Goal: Task Accomplishment & Management: Manage account settings

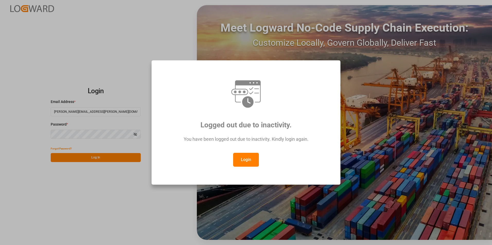
drag, startPoint x: 242, startPoint y: 162, endPoint x: 212, endPoint y: 157, distance: 30.7
click at [242, 162] on button "Login" at bounding box center [246, 160] width 26 height 14
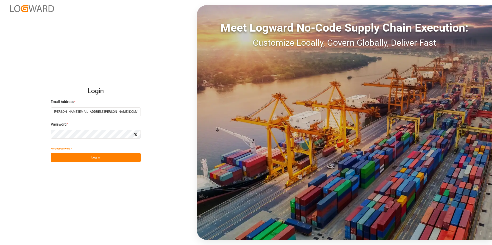
click at [103, 159] on button "Log In" at bounding box center [96, 157] width 90 height 9
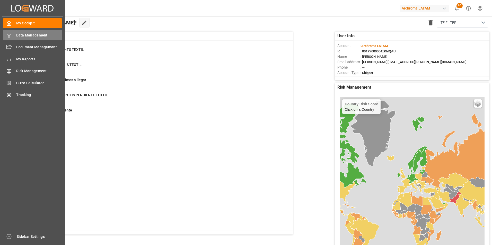
click at [11, 33] on icon at bounding box center [8, 35] width 5 height 5
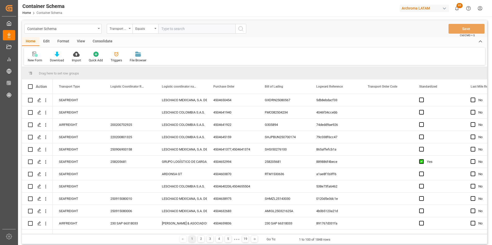
click at [97, 30] on div "Container Schema" at bounding box center [62, 29] width 77 height 10
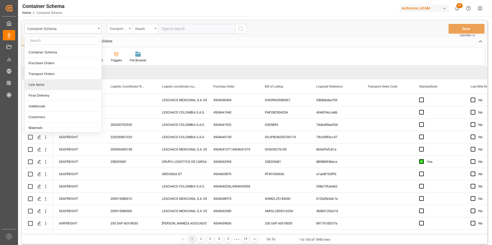
click at [66, 85] on div "Line Items" at bounding box center [63, 84] width 77 height 11
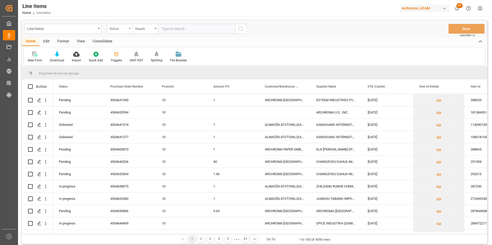
click at [130, 29] on div "Status" at bounding box center [120, 29] width 26 height 10
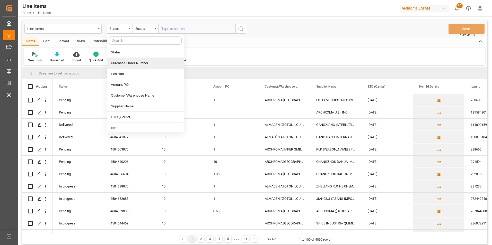
click at [131, 62] on div "Purchase Order Number" at bounding box center [145, 63] width 77 height 11
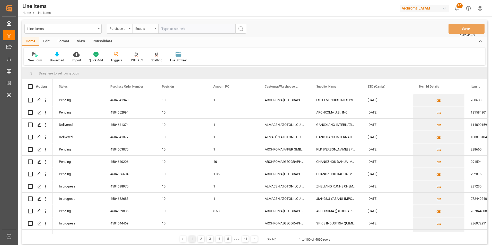
click at [143, 30] on div "Equals" at bounding box center [143, 28] width 17 height 6
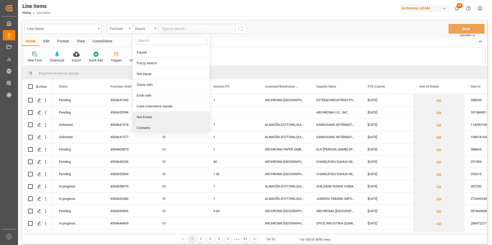
click at [149, 128] on div "Contains" at bounding box center [171, 128] width 77 height 11
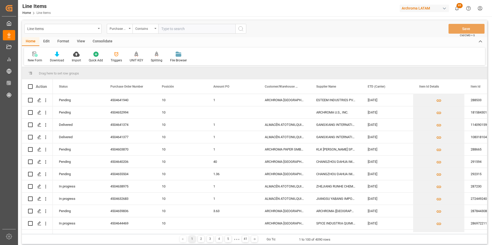
click at [170, 28] on input "text" at bounding box center [196, 29] width 77 height 10
paste input "4504656915, 4504656918, 4504656927, 4504657459, 450465802, 4504658028"
click at [213, 29] on input "4504656915, 4504656918, 4504656927, 4504657459, 450465802, 4504658028" at bounding box center [196, 29] width 77 height 10
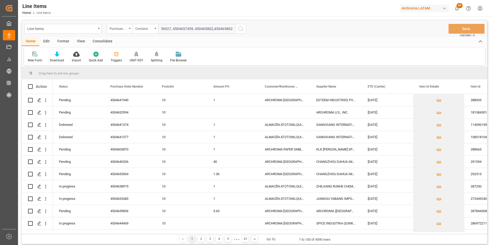
click at [193, 29] on input "4504656915, 4504656918, 4504656927, 4504657459, 450465802,4504658028" at bounding box center [196, 29] width 77 height 10
click at [173, 29] on input "4504656915, 4504656918, 4504656927, 4504657459,450465802,4504658028" at bounding box center [196, 29] width 77 height 10
click at [206, 29] on input "4504656915, 4504656918, 4504656927,4504657459,450465802,4504658028" at bounding box center [196, 29] width 77 height 10
click at [183, 28] on input "4504656915, 4504656918,4504656927,4504657459,450465802,4504658028" at bounding box center [196, 29] width 77 height 10
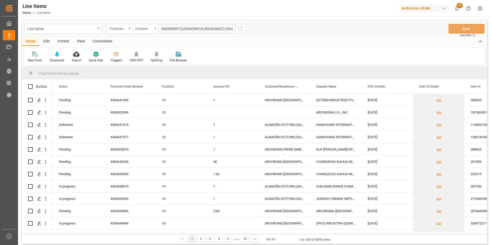
type input "4504656915,4504656918,4504656927,4504657459,450465802,4504658028"
click at [239, 30] on icon "search button" at bounding box center [241, 29] width 6 height 6
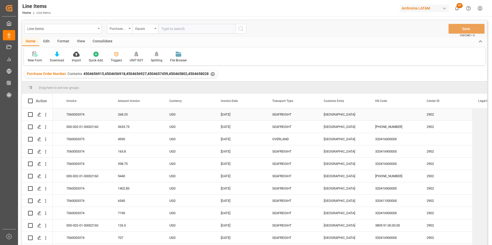
click at [338, 118] on div "GUATEMALA CITY" at bounding box center [342, 115] width 51 height 12
drag, startPoint x: 358, startPoint y: 117, endPoint x: 275, endPoint y: 113, distance: 82.9
type input "CORINTO"
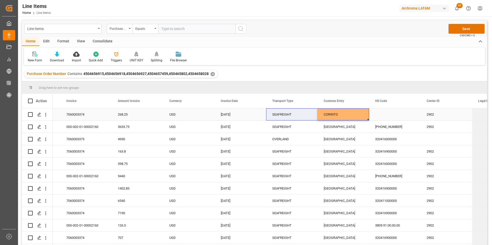
drag, startPoint x: 367, startPoint y: 120, endPoint x: 364, endPoint y: 115, distance: 6.3
click at [364, 115] on div "CORINTO" at bounding box center [342, 115] width 51 height 12
click at [360, 115] on div "CORINTO" at bounding box center [342, 115] width 51 height 12
drag, startPoint x: 368, startPoint y: 119, endPoint x: 368, endPoint y: 228, distance: 108.8
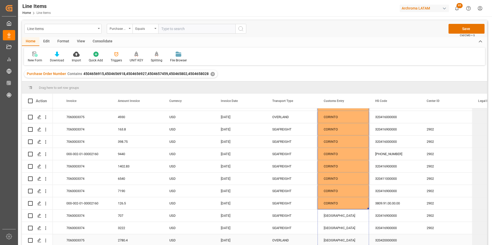
drag, startPoint x: 368, startPoint y: 207, endPoint x: 364, endPoint y: 238, distance: 31.1
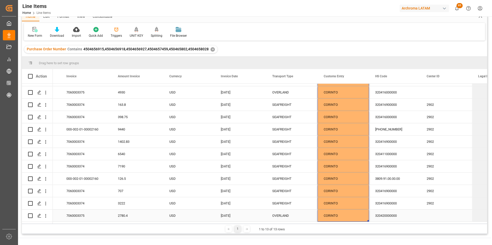
click at [282, 213] on div "OVERLAND" at bounding box center [291, 216] width 39 height 12
drag, startPoint x: 317, startPoint y: 219, endPoint x: 311, endPoint y: 108, distance: 111.3
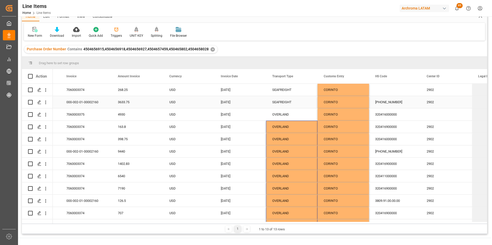
click at [300, 104] on div "SEAFREIGHT" at bounding box center [291, 102] width 39 height 12
click at [307, 113] on div "OVERLAND" at bounding box center [291, 115] width 39 height 12
drag, startPoint x: 316, startPoint y: 119, endPoint x: 314, endPoint y: 94, distance: 25.6
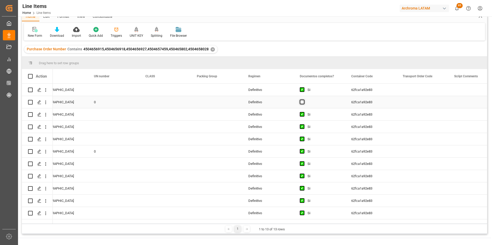
click at [302, 102] on span "Press SPACE to select this row." at bounding box center [302, 102] width 5 height 5
click at [304, 100] on input "Press SPACE to select this row." at bounding box center [304, 100] width 0 height 0
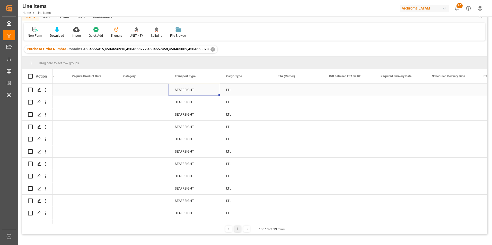
click at [189, 90] on div "SEAFREIGHT" at bounding box center [193, 90] width 51 height 12
drag, startPoint x: 174, startPoint y: 94, endPoint x: 132, endPoint y: 94, distance: 42.2
type input "OVERLAND"
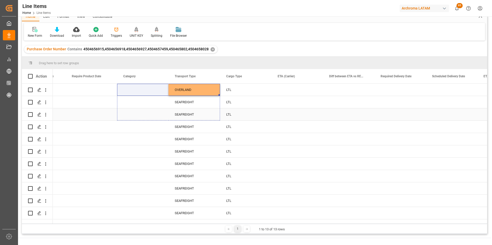
drag, startPoint x: 219, startPoint y: 95, endPoint x: 205, endPoint y: 93, distance: 14.3
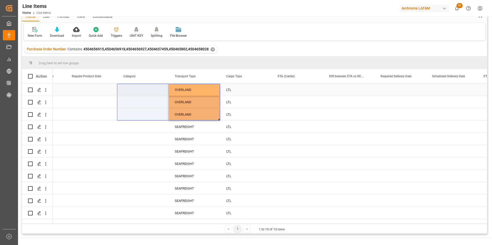
click at [201, 88] on div "OVERLAND" at bounding box center [193, 90] width 51 height 12
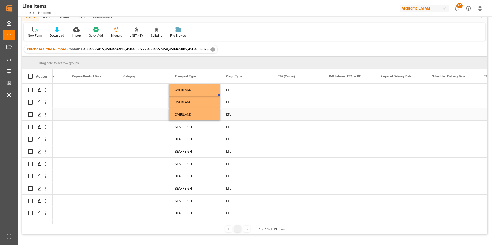
click at [215, 110] on div "OVERLAND" at bounding box center [193, 115] width 51 height 12
drag, startPoint x: 219, startPoint y: 119, endPoint x: 211, endPoint y: 216, distance: 97.0
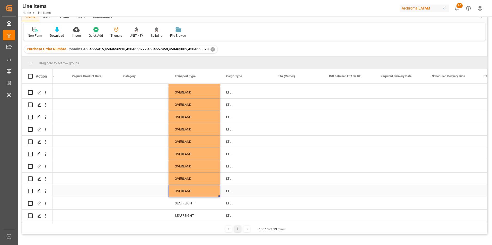
click at [202, 185] on div "OVERLAND" at bounding box center [193, 191] width 51 height 12
drag, startPoint x: 219, startPoint y: 194, endPoint x: 217, endPoint y: 211, distance: 16.3
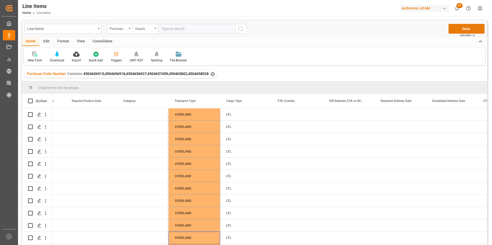
click at [464, 28] on button "Save" at bounding box center [466, 29] width 36 height 10
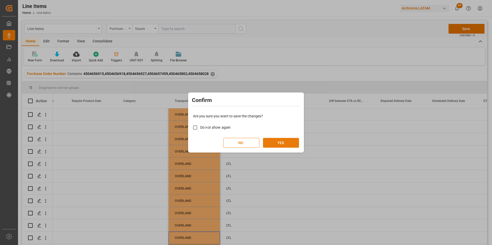
click at [287, 143] on button "YES" at bounding box center [281, 143] width 36 height 10
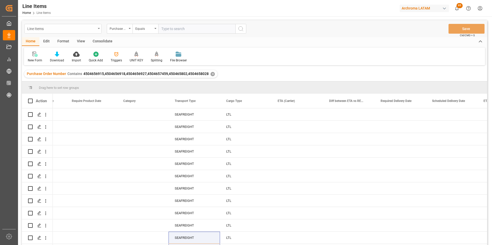
click at [96, 27] on div "Line Items" at bounding box center [62, 29] width 77 height 10
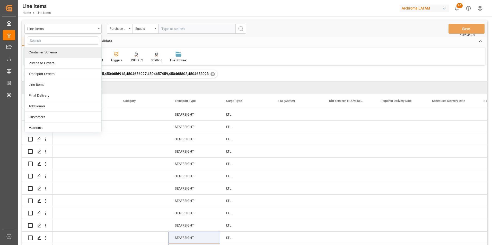
click at [74, 56] on div "Container Schema" at bounding box center [63, 52] width 77 height 11
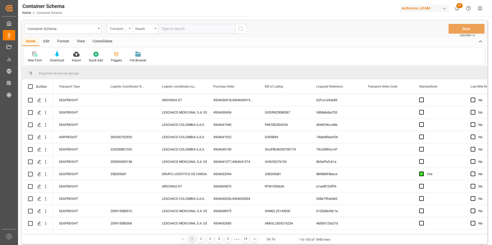
click at [116, 28] on div "Transport Type" at bounding box center [118, 28] width 17 height 6
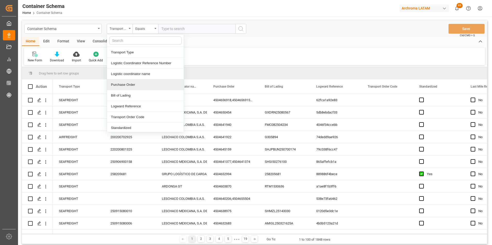
click at [130, 87] on div "Purchase Order" at bounding box center [145, 84] width 77 height 11
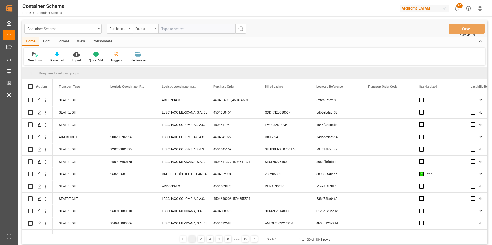
click at [148, 30] on div "Equals" at bounding box center [143, 28] width 17 height 6
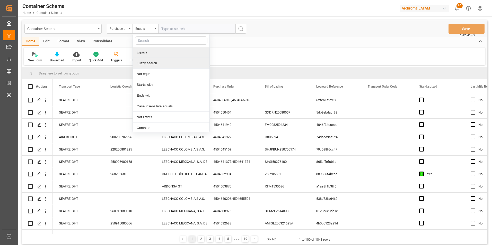
click at [158, 60] on div "Fuzzy search" at bounding box center [171, 63] width 77 height 11
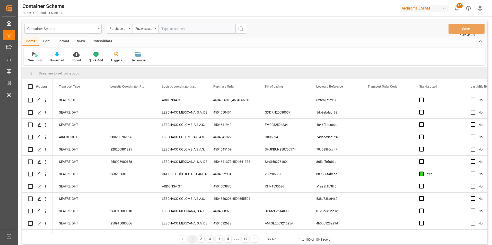
paste input "4504603870"
type input "4504603870"
click at [238, 30] on icon "search button" at bounding box center [241, 29] width 6 height 6
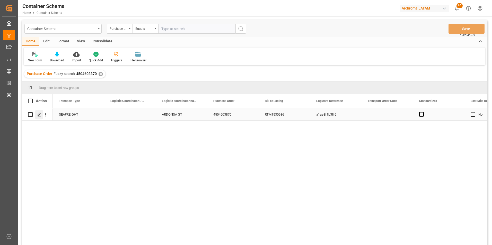
click at [36, 116] on div "Press SPACE to select this row." at bounding box center [39, 115] width 8 height 10
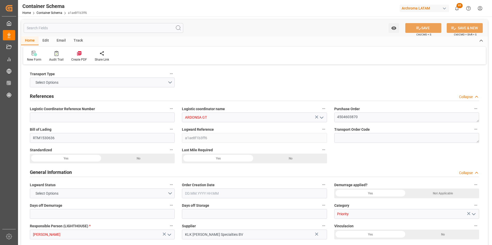
type input "0"
type input "1"
type input "56"
type input "13160"
type input "14140"
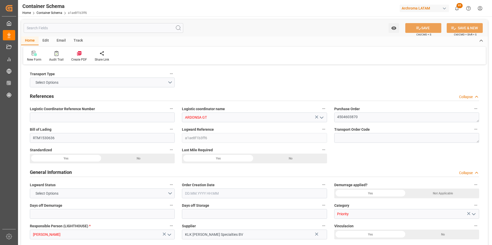
type input "CMACGM"
type input "CMA CGM Group"
type input "NLRTM"
type input "GTSTZ"
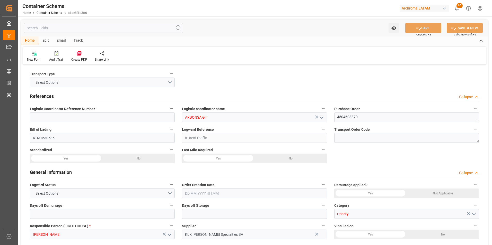
type input "9723277"
type input "29.07.2025 11:00"
type input "29.07.2025"
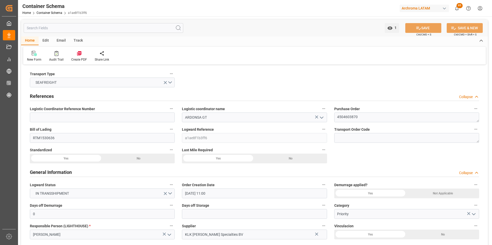
type input "16.08.2025"
type input "25.06.2025 21:20"
type input "09.07.2025 16:30"
type input "09.07.2025 16:24"
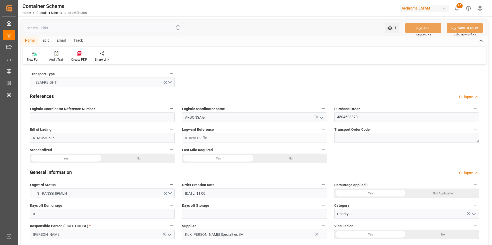
type input "04.09.2025 00:00"
type input "16.08.2025 06:00"
type input "04.09.2025 00:00"
type input "16.08.2025 06:00"
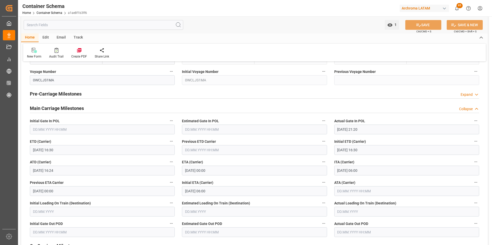
scroll to position [643, 0]
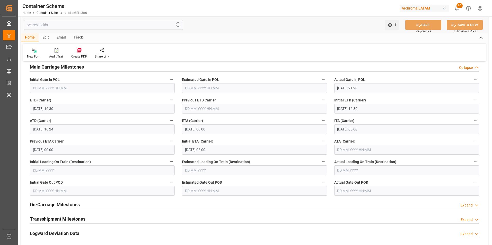
click at [63, 36] on div "Email" at bounding box center [61, 37] width 17 height 9
click at [31, 52] on div at bounding box center [35, 50] width 16 height 5
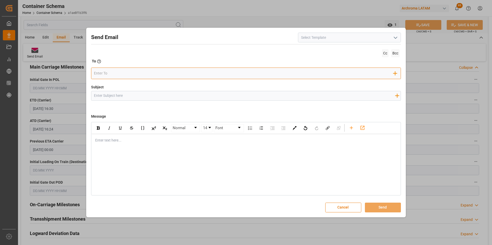
click at [145, 70] on input "email" at bounding box center [243, 74] width 299 height 8
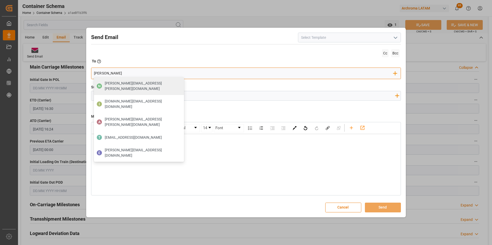
type input "gloria"
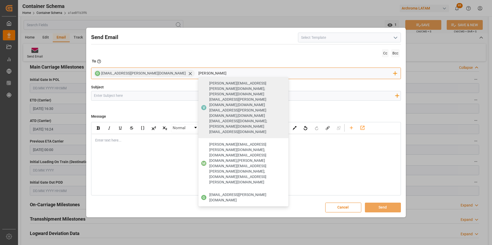
type input "johana"
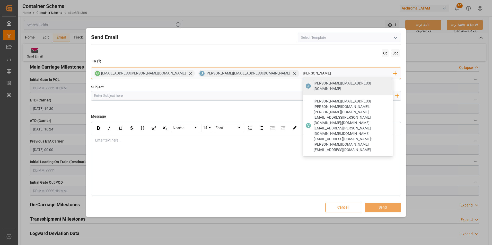
type input "valeria"
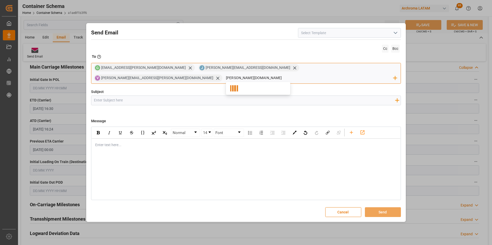
type input "nancy.cas"
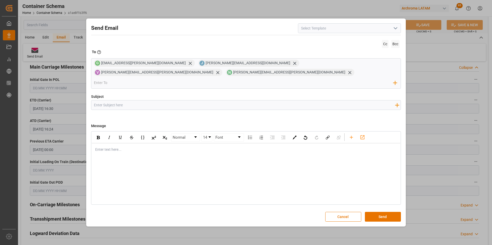
click at [139, 103] on input "Subject" at bounding box center [244, 105] width 306 height 9
paste input "GT || TRACKING | PO 4504603870 | Contenedor CMAU3210495 | TEXTIL | Prioridad | …"
type input "GT || TRACKING | PO 4504603870 | Contenedor CMAU3210495 | TEXTIL | Prioridad | …"
click at [206, 157] on div "Normal 14 Font Enter text here..." at bounding box center [246, 168] width 310 height 74
click at [168, 147] on div "rdw-editor" at bounding box center [245, 149] width 301 height 5
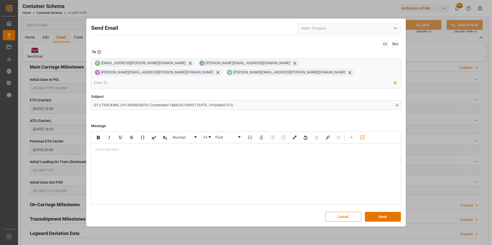
click at [127, 147] on div "rdw-editor" at bounding box center [245, 149] width 301 height 5
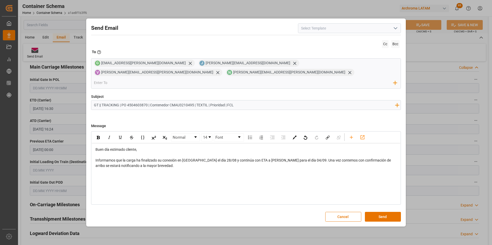
click at [141, 175] on div "Normal 14 Font Buen día estimado cliente, Informamos que la carga ha finalizado…" at bounding box center [246, 168] width 310 height 74
click at [184, 163] on div "Informamos que la carga ha finalizado su conexión en Cartagena el día 28/08 y c…" at bounding box center [245, 163] width 301 height 11
click at [123, 174] on div "Atentamente," at bounding box center [245, 176] width 301 height 5
click at [117, 169] on div "rdw-editor" at bounding box center [245, 171] width 301 height 5
click at [190, 169] on div "rdw-editor" at bounding box center [245, 171] width 301 height 5
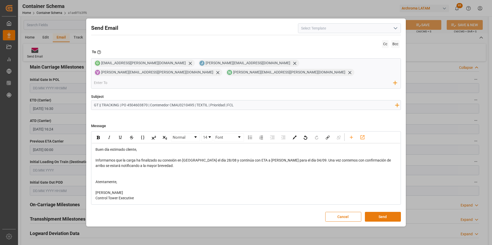
click at [373, 212] on button "Send" at bounding box center [383, 217] width 36 height 10
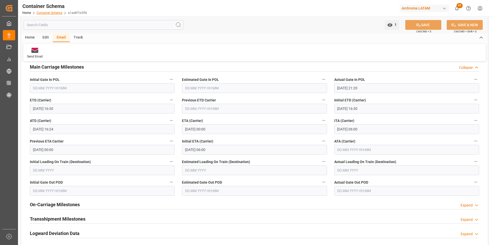
click at [49, 12] on link "Container Schema" at bounding box center [50, 13] width 26 height 4
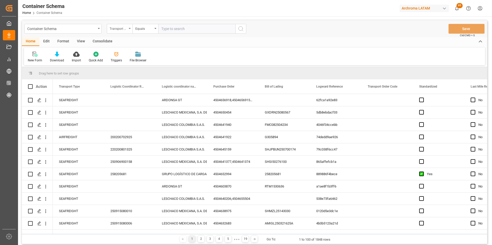
click at [123, 32] on div "Transport Type" at bounding box center [120, 29] width 26 height 10
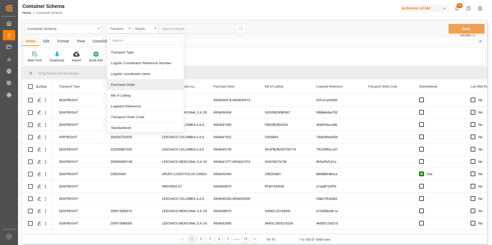
click at [135, 84] on div "Purchase Order" at bounding box center [145, 84] width 77 height 11
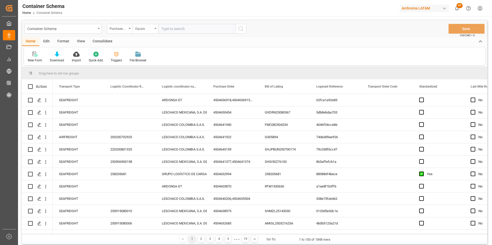
click at [140, 30] on div "Equals" at bounding box center [143, 28] width 17 height 6
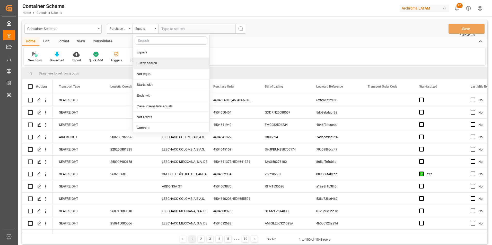
drag, startPoint x: 150, startPoint y: 58, endPoint x: 152, endPoint y: 56, distance: 3.1
click at [150, 58] on div "Fuzzy search" at bounding box center [171, 63] width 77 height 11
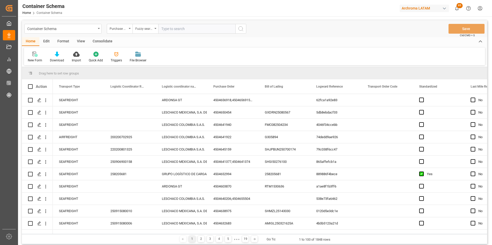
click at [173, 28] on input "text" at bounding box center [196, 29] width 77 height 10
paste input "4504638979"
type input "4504638979"
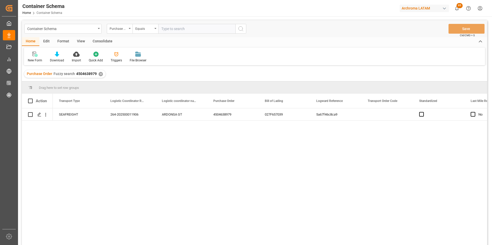
scroll to position [26, 0]
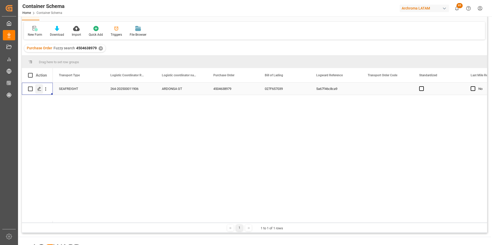
click at [40, 90] on icon "Press SPACE to select this row." at bounding box center [39, 89] width 4 height 4
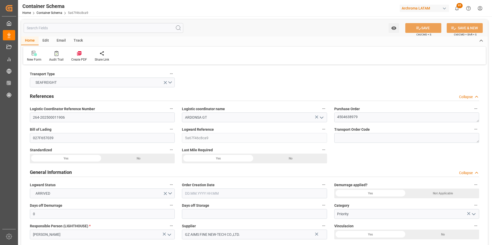
type input "0"
type input "1"
type input "34"
type input "24480"
type input "25840"
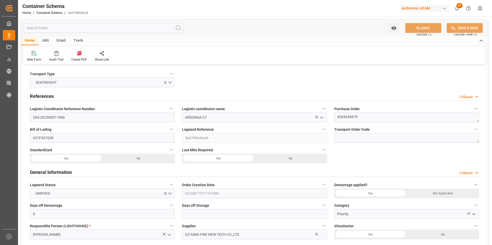
type input "Wan Hai Lines"
type input "CNSGH"
type input "CNSHA"
type input "GTPRQ"
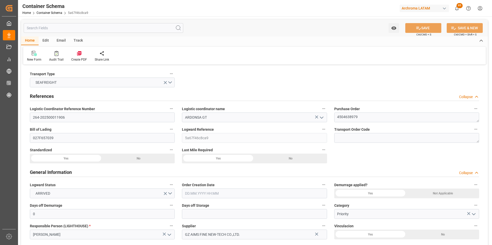
type input "GTPRQ"
type input "9496604"
type input "04.08.2025 10:45"
type input "03.08.2025"
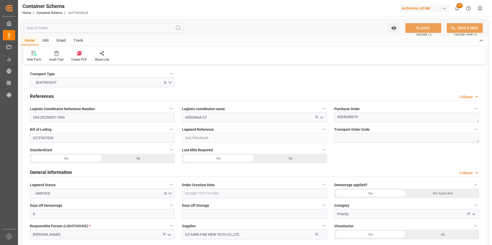
type input "04.08.2025"
type input "27.08.2025"
type input "26.07.2025 15:13"
type input "29.07.2025 00:00"
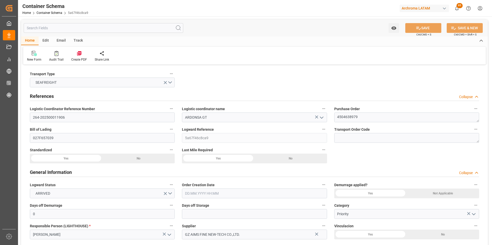
type input "28.07.2025 00:00"
type input "27.08.2025 00:00"
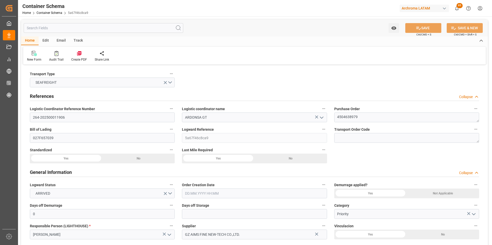
type input "30.08.2025 10:06"
click at [47, 13] on link "Container Schema" at bounding box center [50, 13] width 26 height 4
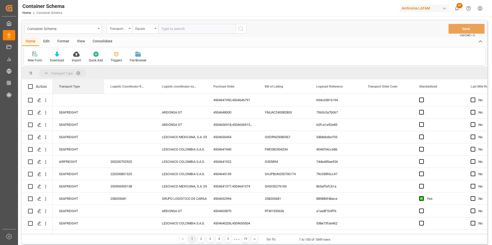
drag, startPoint x: 74, startPoint y: 89, endPoint x: 81, endPoint y: 76, distance: 14.8
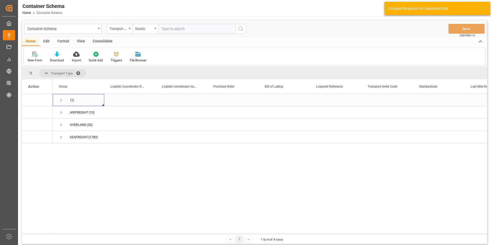
click at [61, 99] on span "Press SPACE to select this row." at bounding box center [61, 100] width 5 height 5
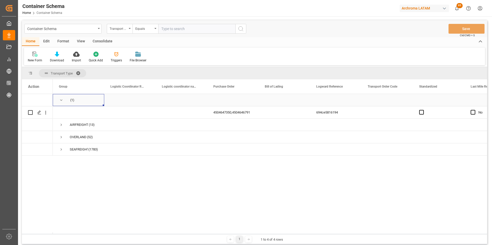
click at [60, 102] on span "Press SPACE to select this row." at bounding box center [61, 100] width 5 height 5
click at [78, 72] on span at bounding box center [80, 73] width 8 height 5
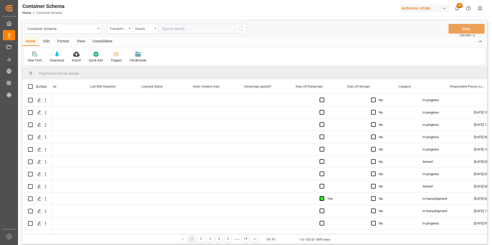
scroll to position [0, 390]
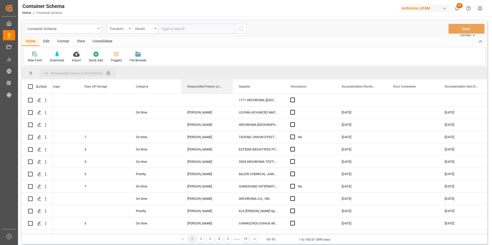
drag, startPoint x: 206, startPoint y: 87, endPoint x: 198, endPoint y: 76, distance: 14.6
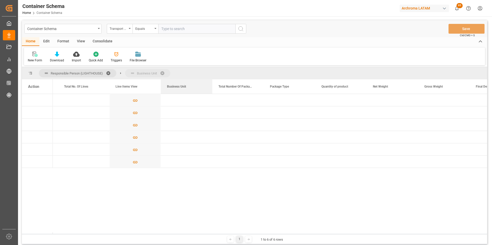
drag, startPoint x: 169, startPoint y: 86, endPoint x: 166, endPoint y: 74, distance: 12.5
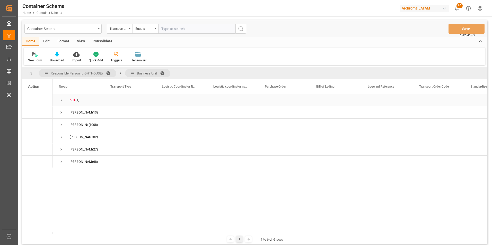
click at [61, 99] on span "Press SPACE to select this row." at bounding box center [61, 100] width 5 height 5
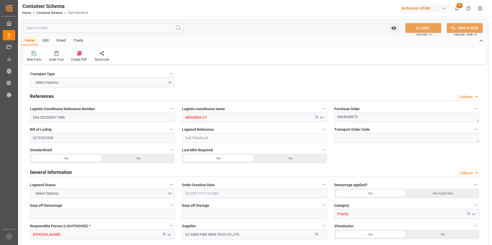
type input "0"
type input "1"
type input "34"
type input "24480"
type input "25840"
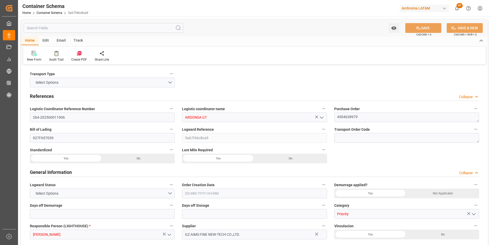
type input "Wan Hai Lines"
type input "CNSGH"
type input "CNSHA"
type input "GTPRQ"
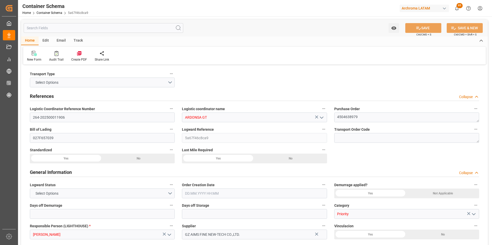
type input "GTPRQ"
type input "9496604"
type input "04.08.2025 10:45"
type input "03.08.2025"
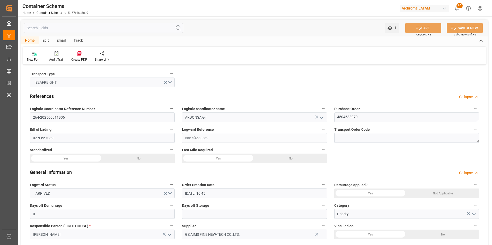
type input "04.08.2025"
type input "27.08.2025"
type input "26.07.2025 15:13"
type input "29.07.2025 00:00"
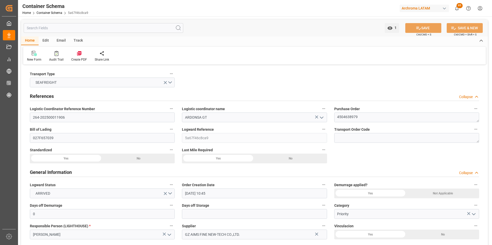
type input "28.07.2025 00:00"
type input "27.08.2025 00:00"
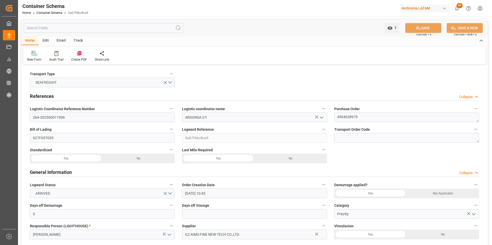
type input "30.08.2025 10:06"
click at [51, 14] on link "Container Schema" at bounding box center [50, 13] width 26 height 4
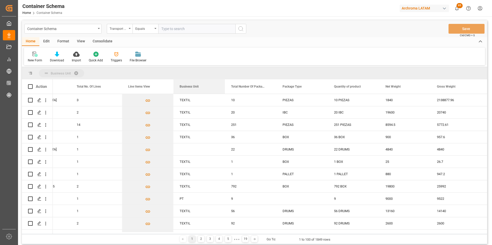
drag, startPoint x: 194, startPoint y: 88, endPoint x: 190, endPoint y: 75, distance: 13.7
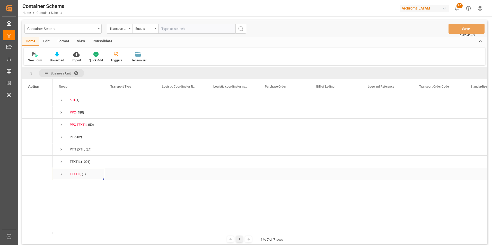
click at [61, 175] on span "Press SPACE to select this row." at bounding box center [61, 174] width 5 height 5
drag, startPoint x: 60, startPoint y: 234, endPoint x: 68, endPoint y: 234, distance: 8.0
click at [68, 234] on div "1 1 to 7 of 7 rows" at bounding box center [254, 239] width 465 height 10
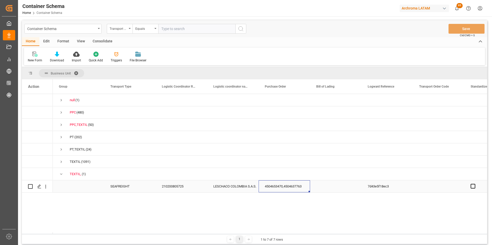
click at [270, 184] on div "4504653470,4504637763" at bounding box center [283, 187] width 51 height 12
click at [61, 101] on span "Press SPACE to select this row." at bounding box center [61, 100] width 5 height 5
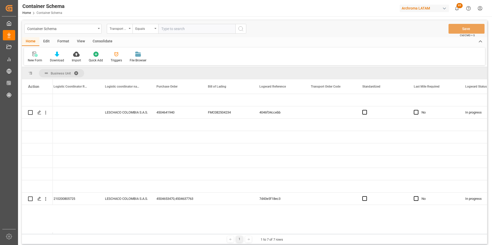
scroll to position [0, 153]
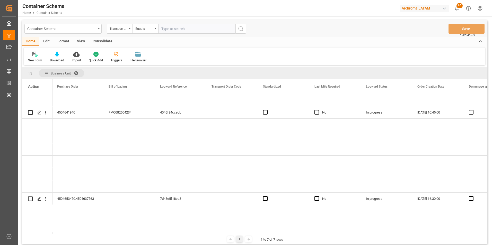
click at [77, 72] on span at bounding box center [78, 73] width 8 height 5
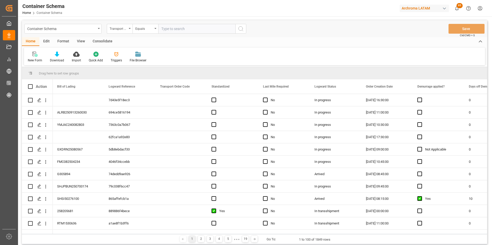
scroll to position [0, 0]
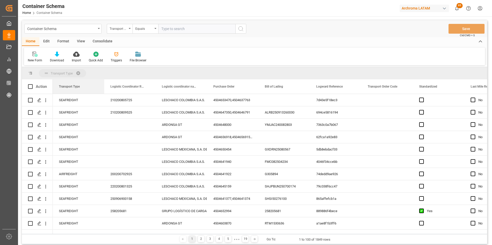
drag, startPoint x: 71, startPoint y: 90, endPoint x: 73, endPoint y: 74, distance: 15.6
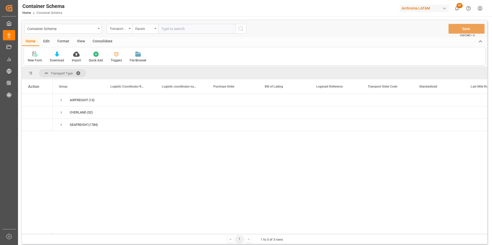
click at [78, 73] on span at bounding box center [80, 73] width 8 height 5
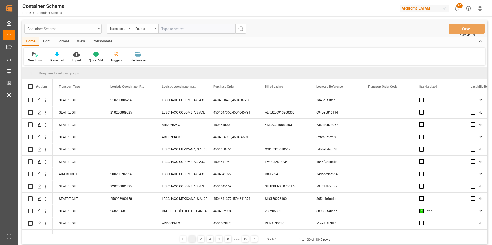
click at [96, 25] on div "Container Schema Transport Type Equals Save Ctrl/CMD + S" at bounding box center [254, 28] width 465 height 17
click at [96, 28] on div "Container Schema" at bounding box center [62, 29] width 77 height 10
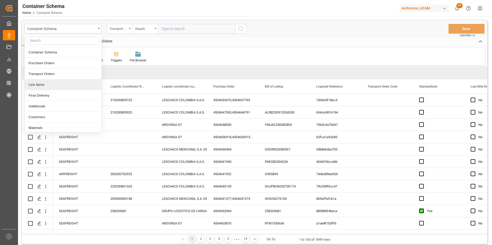
click at [49, 83] on div "Line Items" at bounding box center [63, 84] width 77 height 11
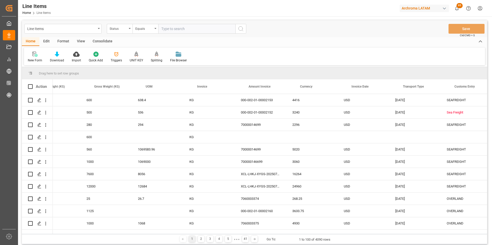
scroll to position [0, 994]
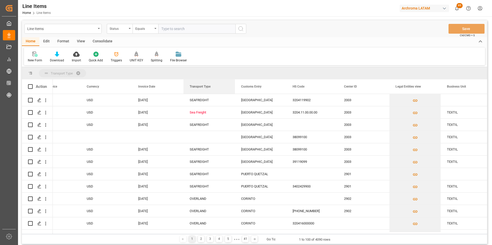
drag, startPoint x: 204, startPoint y: 86, endPoint x: 189, endPoint y: 72, distance: 21.1
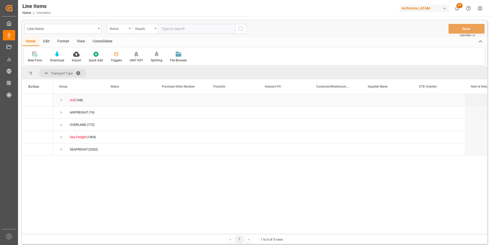
click at [61, 100] on span "Press SPACE to select this row." at bounding box center [61, 100] width 5 height 5
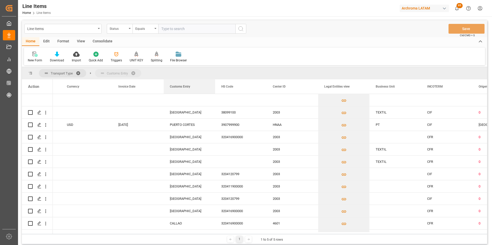
drag, startPoint x: 180, startPoint y: 88, endPoint x: 171, endPoint y: 74, distance: 16.7
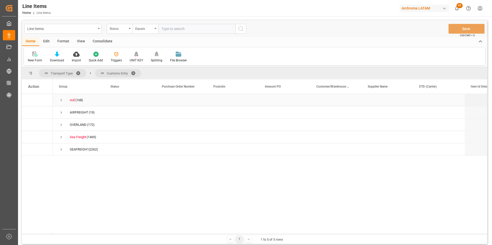
click at [60, 101] on span "Press SPACE to select this row." at bounding box center [61, 100] width 5 height 5
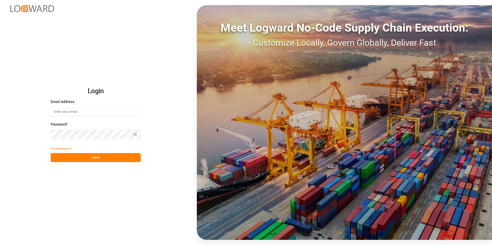
type input "valeria.hurtado@leschaco.com"
click at [98, 156] on button "Log In" at bounding box center [96, 157] width 90 height 9
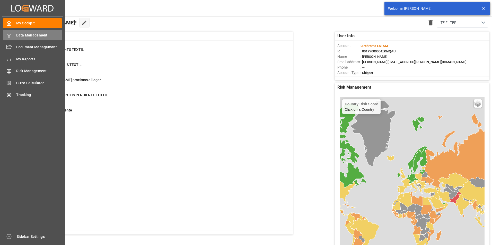
click at [12, 37] on div "Data Management Data Management" at bounding box center [32, 35] width 59 height 10
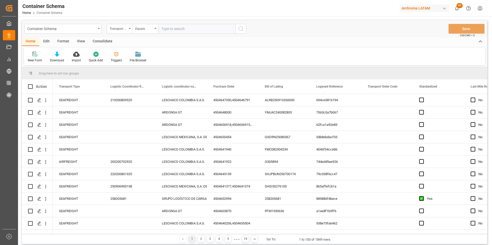
click at [124, 30] on div "Transport Type" at bounding box center [118, 28] width 17 height 6
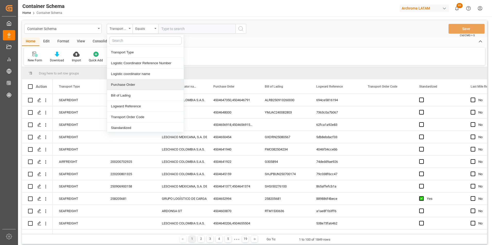
click at [131, 83] on div "Purchase Order" at bounding box center [145, 84] width 77 height 11
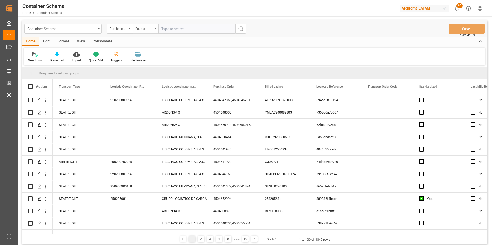
click at [151, 29] on div "Equals" at bounding box center [143, 28] width 17 height 6
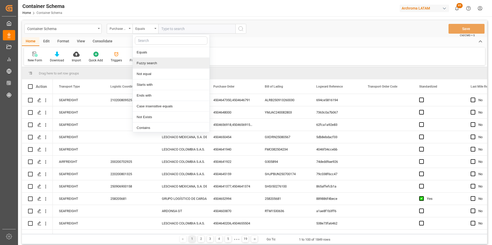
click at [155, 65] on div "Fuzzy search" at bounding box center [171, 63] width 77 height 11
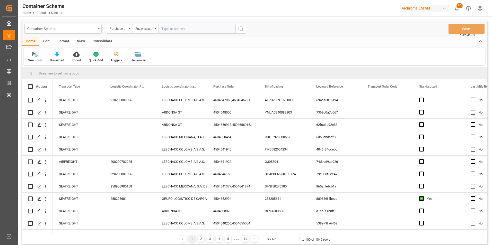
paste input "4504653470,4504637763"
type input "4504653470"
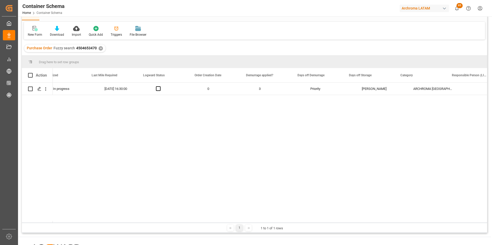
scroll to position [0, 487]
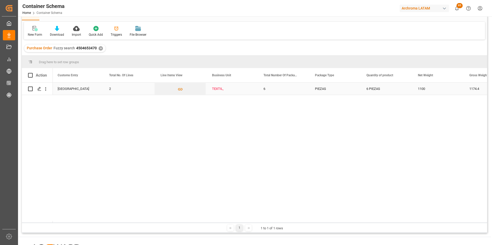
click at [212, 91] on div "TEXTIL," at bounding box center [231, 89] width 39 height 12
click at [235, 91] on input "TEXTIL," at bounding box center [231, 92] width 43 height 10
click at [247, 93] on icon "open menu" at bounding box center [248, 92] width 6 height 6
click at [228, 123] on div "TEXTIL" at bounding box center [231, 124] width 43 height 18
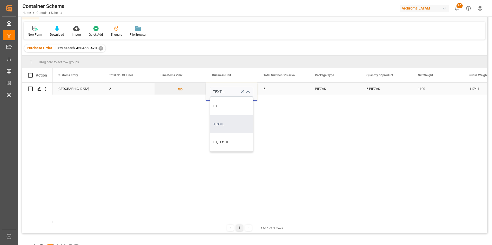
type input "TEXTIL"
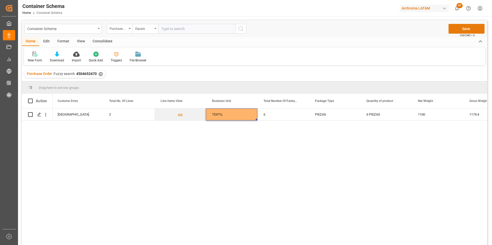
click at [473, 31] on button "Save" at bounding box center [466, 29] width 36 height 10
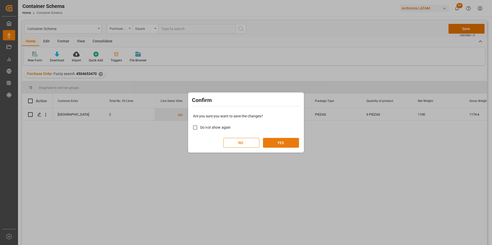
click at [289, 144] on button "YES" at bounding box center [281, 143] width 36 height 10
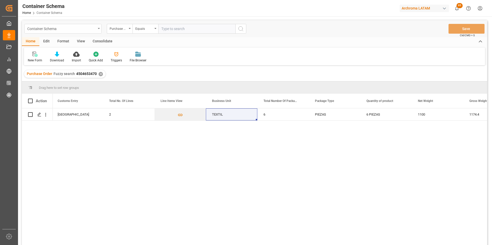
click at [99, 26] on div "Container Schema" at bounding box center [62, 29] width 77 height 10
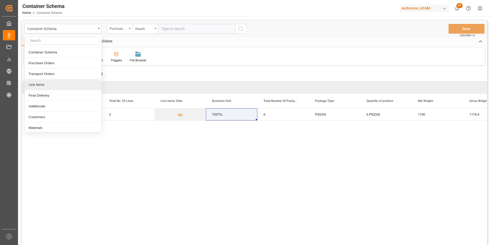
click at [72, 85] on div "Line Items" at bounding box center [63, 84] width 77 height 11
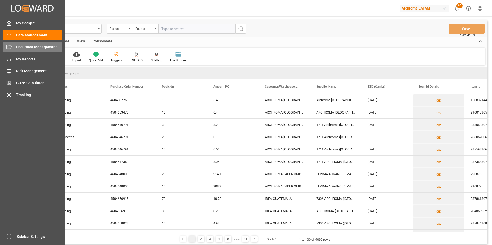
click at [11, 46] on icon at bounding box center [8, 47] width 5 height 5
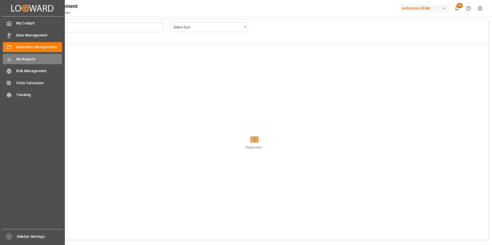
click at [26, 55] on div "My Reports My Reports" at bounding box center [32, 59] width 59 height 10
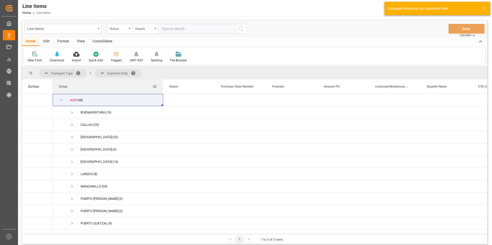
drag, startPoint x: 103, startPoint y: 84, endPoint x: 162, endPoint y: 87, distance: 59.0
click at [162, 87] on div at bounding box center [163, 86] width 2 height 14
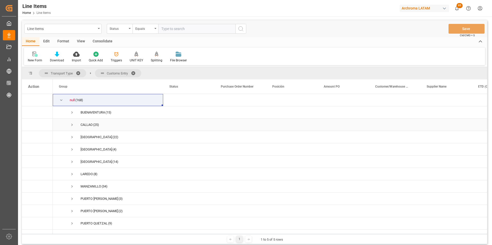
click at [72, 125] on span "Press SPACE to select this row." at bounding box center [72, 125] width 5 height 5
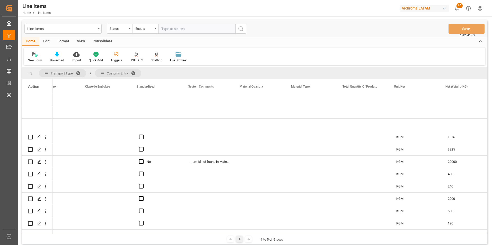
scroll to position [0, 720]
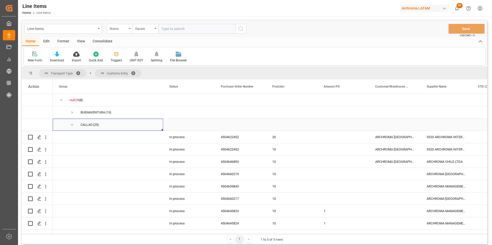
click at [72, 125] on span "Press SPACE to select this row." at bounding box center [72, 125] width 5 height 5
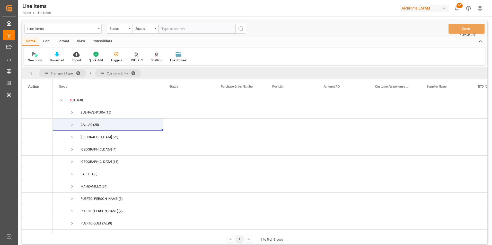
click at [79, 72] on span at bounding box center [80, 73] width 8 height 5
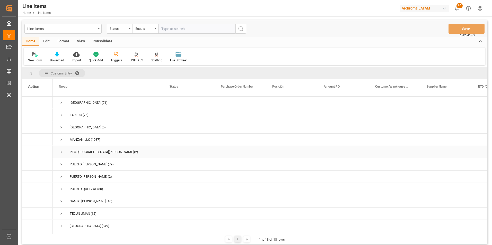
click at [61, 150] on span "Press SPACE to select this row." at bounding box center [61, 152] width 5 height 5
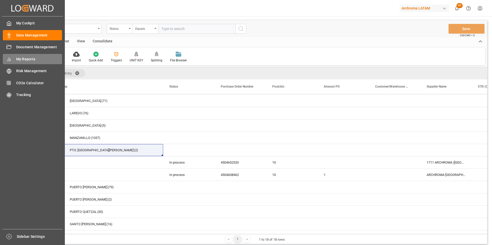
click at [19, 55] on div "My Reports My Reports" at bounding box center [32, 59] width 59 height 10
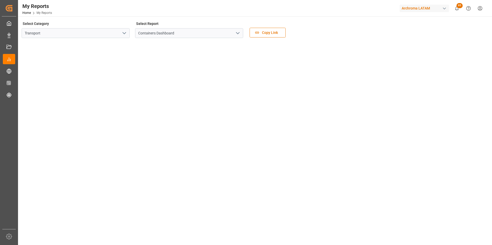
click at [122, 35] on icon "open menu" at bounding box center [124, 33] width 6 height 6
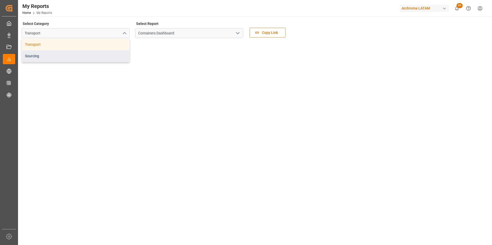
click at [90, 56] on div "Sourcing" at bounding box center [76, 56] width 108 height 12
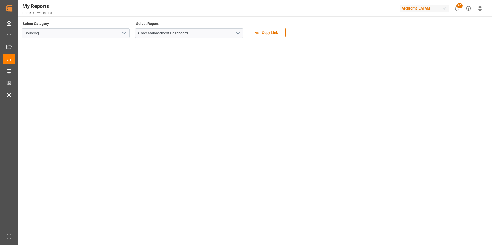
click at [123, 35] on icon "open menu" at bounding box center [124, 33] width 6 height 6
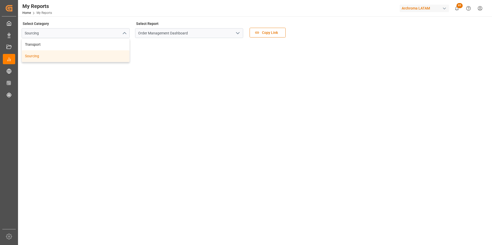
click at [123, 34] on icon "close menu" at bounding box center [124, 33] width 6 height 6
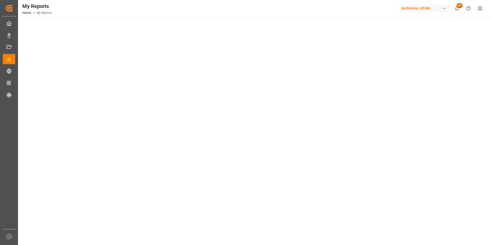
scroll to position [77, 0]
click at [425, 121] on tableau-viz at bounding box center [254, 161] width 465 height 393
click at [167, 42] on div at bounding box center [255, 239] width 466 height 394
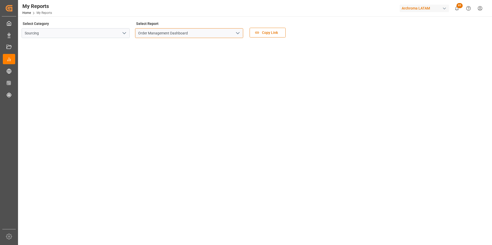
click at [232, 34] on input "Order Management Dashboard" at bounding box center [189, 33] width 108 height 10
click at [238, 34] on icon "open menu" at bounding box center [238, 33] width 6 height 6
click at [121, 33] on icon "open menu" at bounding box center [124, 33] width 6 height 6
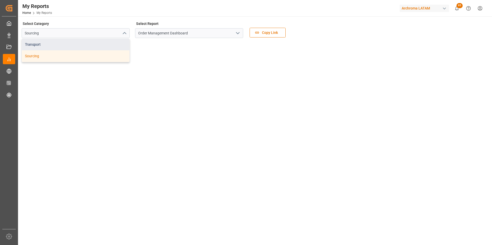
click at [94, 47] on div "Transport" at bounding box center [76, 45] width 108 height 12
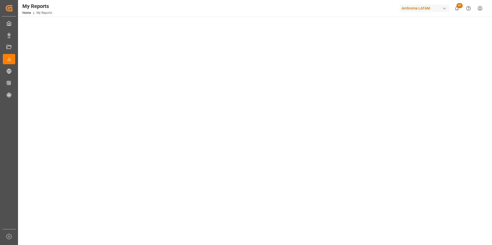
scroll to position [51, 0]
click at [472, 127] on tableau-viz at bounding box center [254, 190] width 465 height 399
click at [411, 163] on tableau-viz at bounding box center [254, 190] width 465 height 399
click at [427, 125] on tableau-viz at bounding box center [254, 241] width 465 height 399
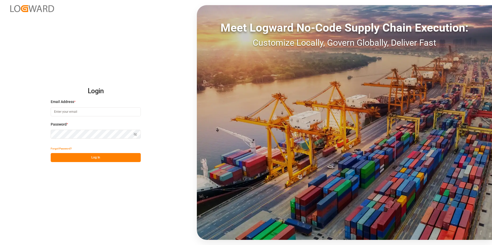
type input "valeria.hurtado@leschaco.com"
click at [102, 158] on button "Log In" at bounding box center [96, 157] width 90 height 9
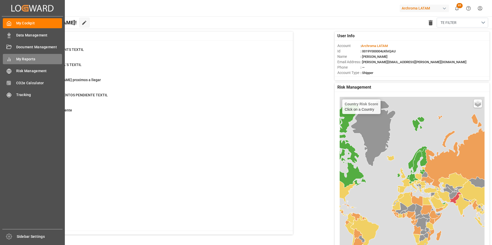
click at [22, 55] on div "My Reports My Reports" at bounding box center [32, 59] width 59 height 10
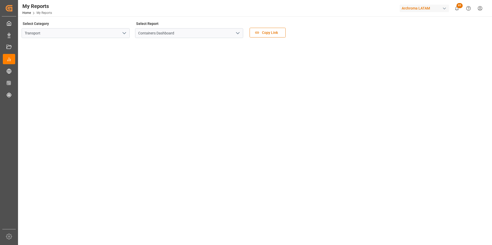
click at [127, 35] on button "open menu" at bounding box center [124, 33] width 8 height 8
click at [236, 34] on icon "open menu" at bounding box center [238, 33] width 6 height 6
click at [124, 36] on icon "open menu" at bounding box center [124, 33] width 6 height 6
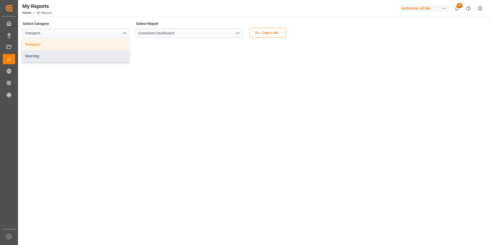
click at [111, 53] on div "Sourcing" at bounding box center [76, 56] width 108 height 12
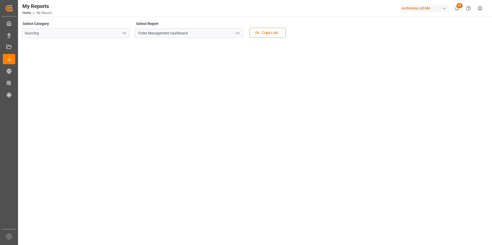
click at [126, 37] on button "open menu" at bounding box center [124, 33] width 8 height 8
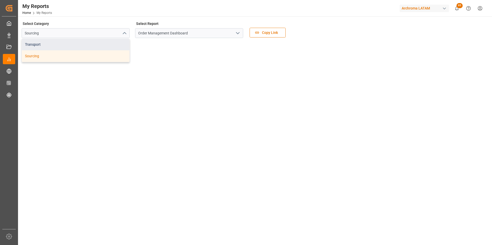
click at [105, 44] on div "Transport" at bounding box center [76, 45] width 108 height 12
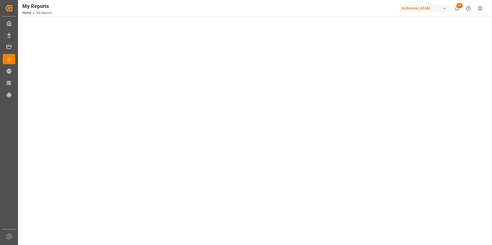
scroll to position [26, 0]
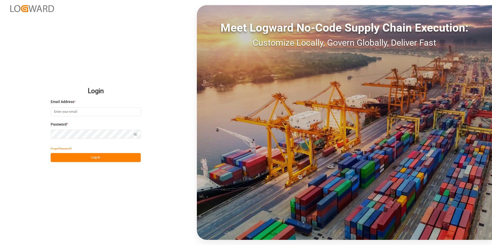
type input "[PERSON_NAME][EMAIL_ADDRESS][PERSON_NAME][DOMAIN_NAME]"
click at [75, 159] on button "Log In" at bounding box center [96, 157] width 90 height 9
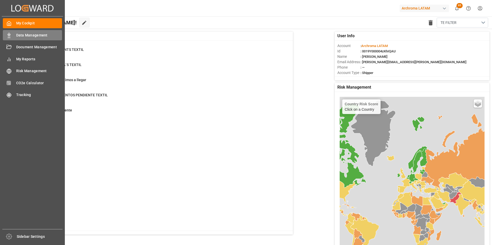
click at [19, 34] on span "Data Management" at bounding box center [39, 35] width 46 height 5
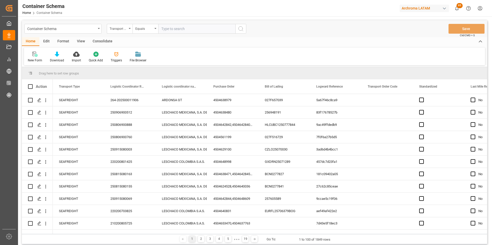
click at [98, 30] on div "Container Schema" at bounding box center [62, 29] width 77 height 10
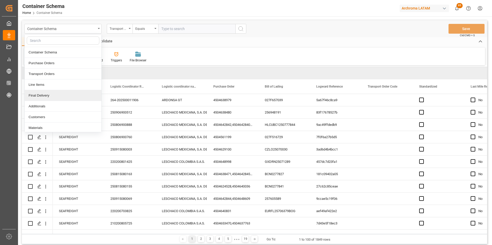
click at [60, 94] on div "Final Delivery" at bounding box center [63, 95] width 77 height 11
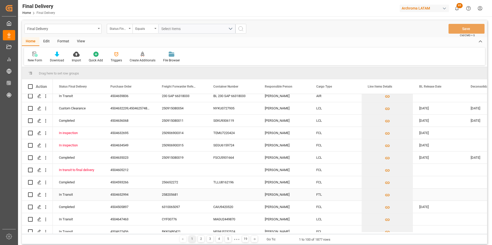
scroll to position [129, 0]
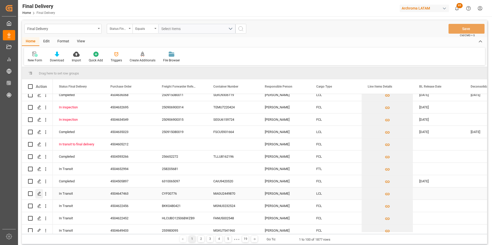
click at [38, 195] on icon "Press SPACE to select this row." at bounding box center [39, 194] width 4 height 4
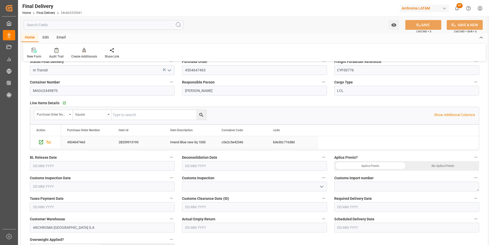
scroll to position [51, 0]
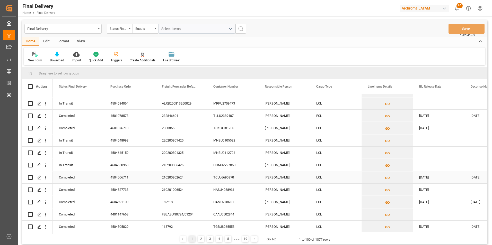
scroll to position [540, 0]
drag, startPoint x: 281, startPoint y: 85, endPoint x: 230, endPoint y: 68, distance: 53.0
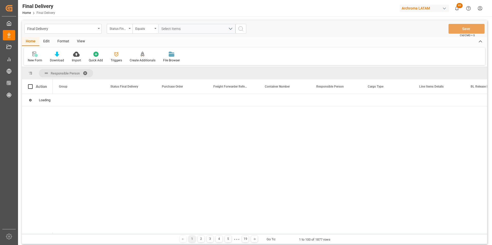
scroll to position [0, 0]
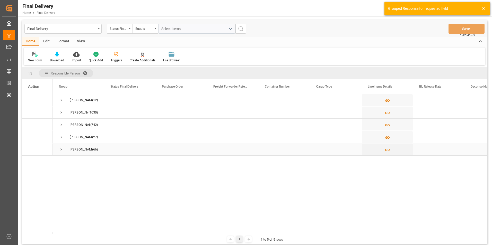
click at [61, 149] on span "Press SPACE to select this row." at bounding box center [61, 149] width 5 height 5
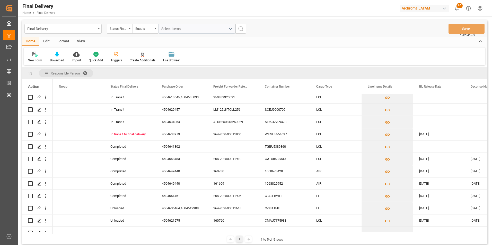
scroll to position [129, 0]
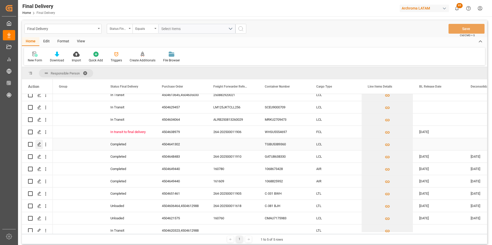
click at [38, 144] on icon "Press SPACE to select this row." at bounding box center [39, 144] width 4 height 4
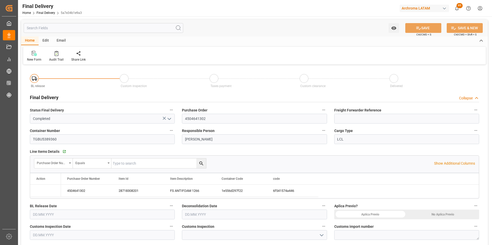
type input "30.08.2025"
type input "24.08.2025"
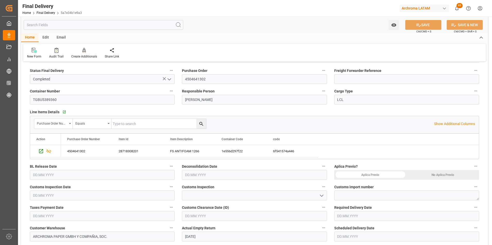
scroll to position [51, 0]
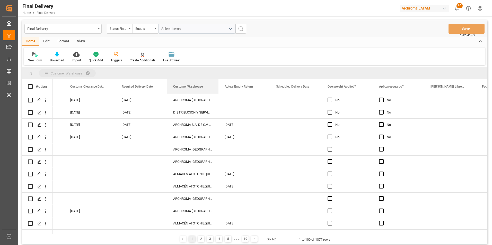
drag, startPoint x: 181, startPoint y: 88, endPoint x: 175, endPoint y: 75, distance: 14.5
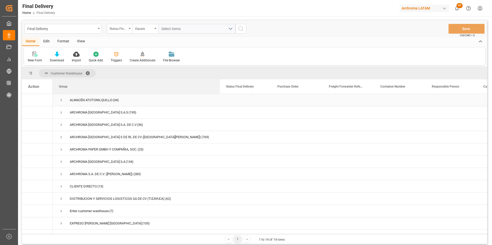
drag, startPoint x: 104, startPoint y: 85, endPoint x: 219, endPoint y: 101, distance: 116.5
click at [219, 101] on div "Action Line Items Details Cargo Type Container Number" at bounding box center [254, 156] width 465 height 155
click at [62, 163] on span "Press SPACE to select this row." at bounding box center [61, 162] width 5 height 5
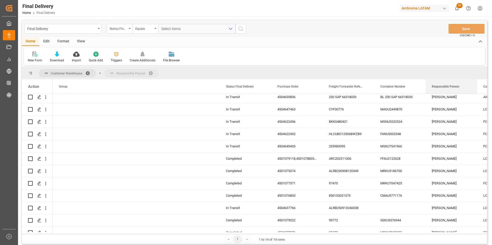
drag, startPoint x: 445, startPoint y: 88, endPoint x: 407, endPoint y: 74, distance: 40.3
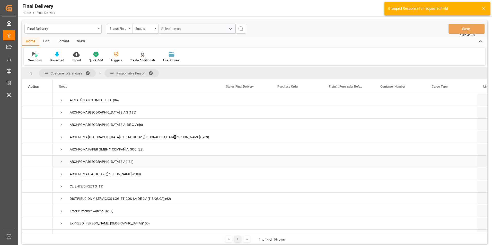
click at [62, 162] on span "Press SPACE to select this row." at bounding box center [61, 162] width 5 height 5
click at [72, 209] on span "Press SPACE to select this row." at bounding box center [72, 211] width 5 height 5
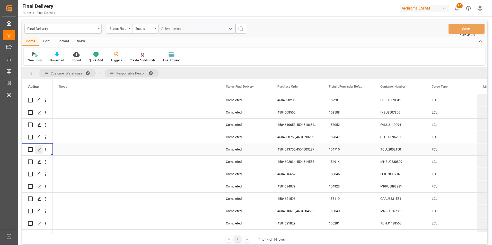
click at [39, 149] on icon "Press SPACE to select this row." at bounding box center [39, 150] width 4 height 4
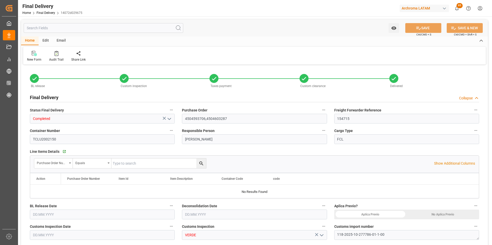
type input "7"
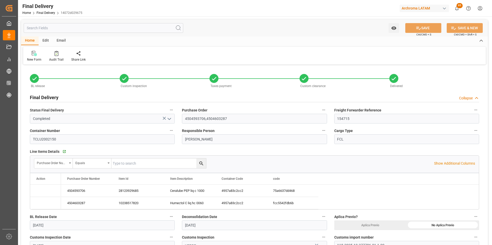
type input "11.07.2025"
type input "07.07.2025"
type input "15.07.2025"
type input "03.07.2025"
type input "15.07.2025"
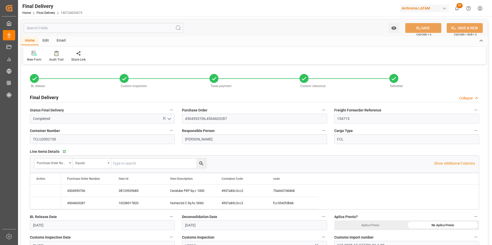
type input "15.07.2025"
type input "16.07.2025"
type input "15.07.2025"
type input "15.07.2025 09:30"
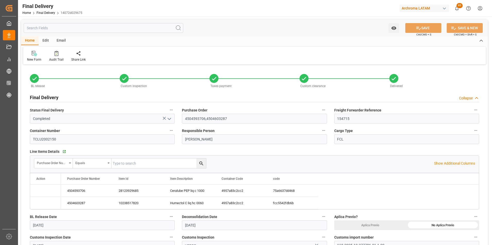
type input "04.07.2025"
drag, startPoint x: 205, startPoint y: 119, endPoint x: 182, endPoint y: 117, distance: 23.0
click at [182, 117] on input "4504593706,4504603287" at bounding box center [254, 119] width 145 height 10
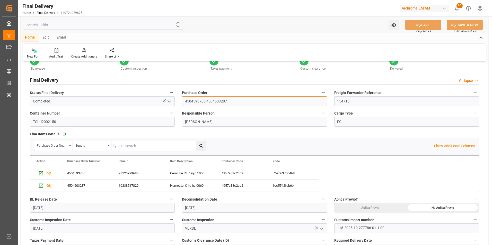
scroll to position [103, 0]
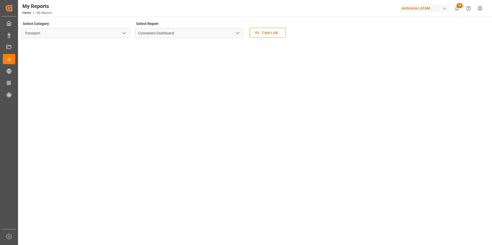
scroll to position [26, 0]
